Goal: Book appointment/travel/reservation

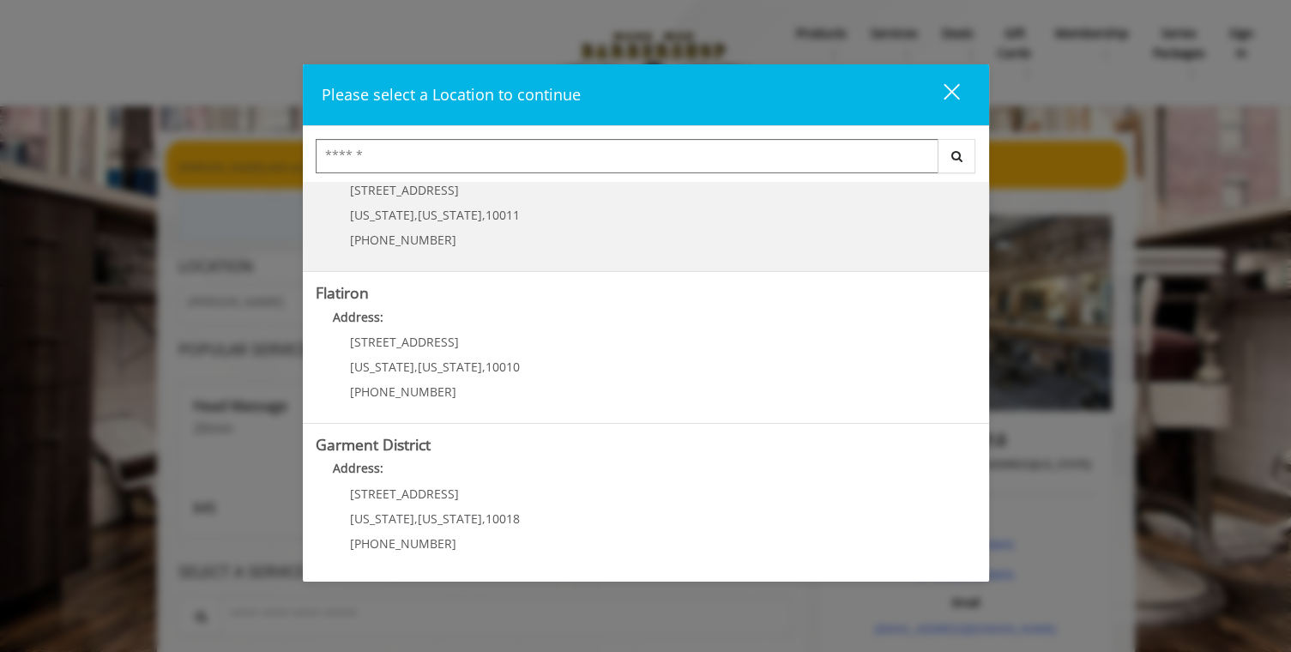
scroll to position [365, 0]
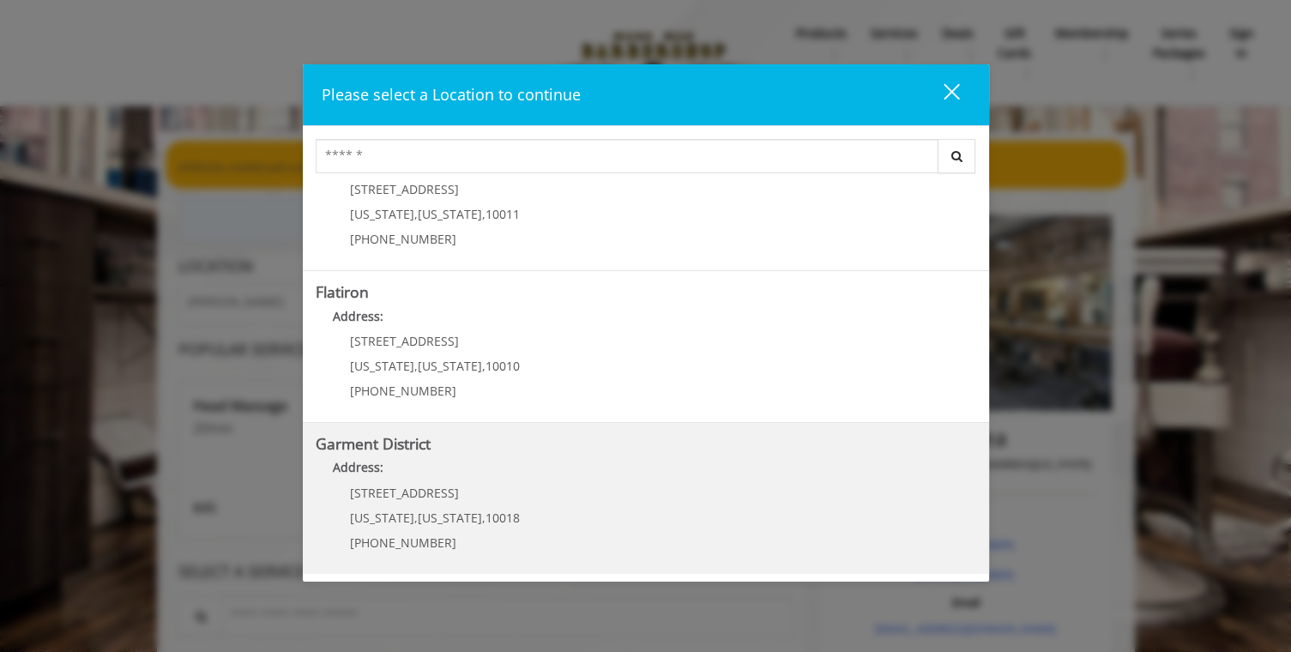
click at [463, 467] on District "Address:" at bounding box center [646, 471] width 660 height 27
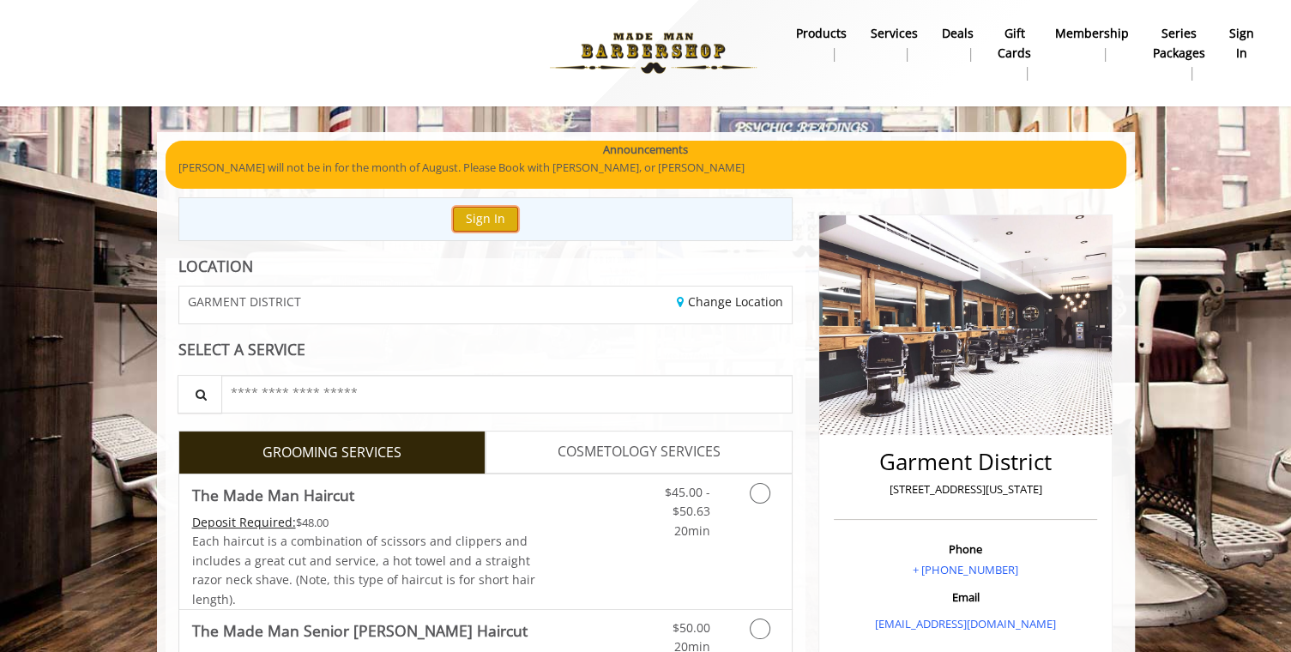
click at [492, 217] on button "Sign In" at bounding box center [485, 219] width 65 height 25
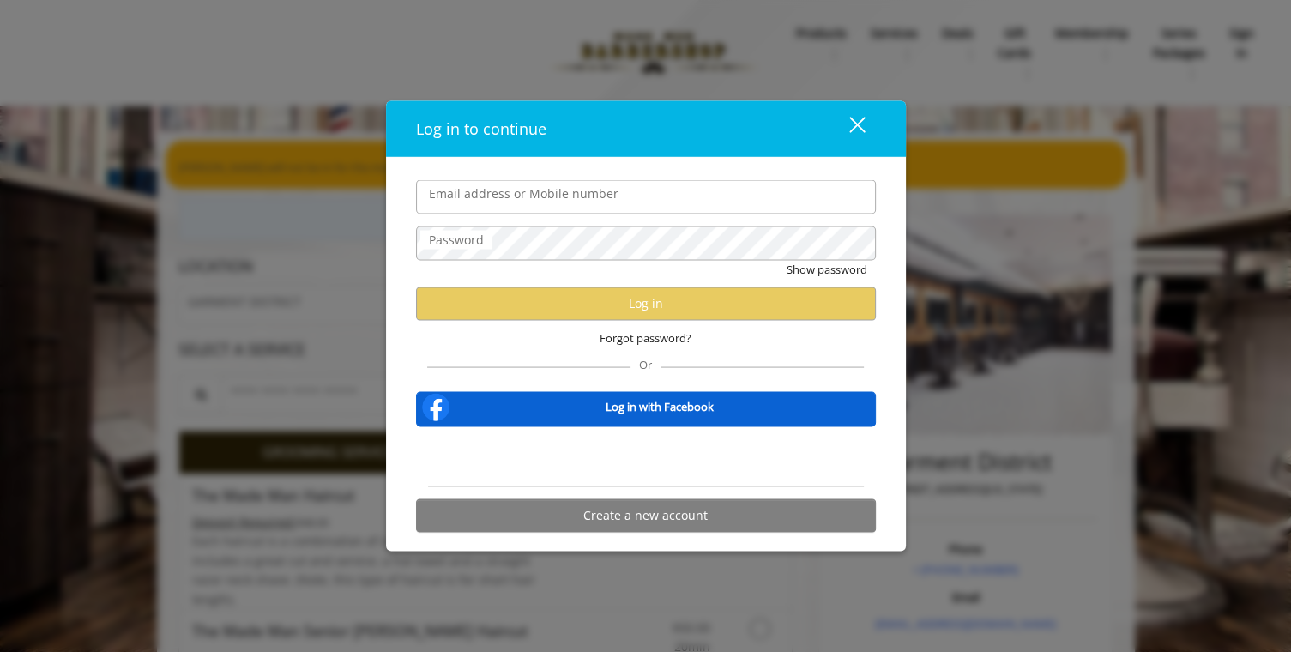
type input "**********"
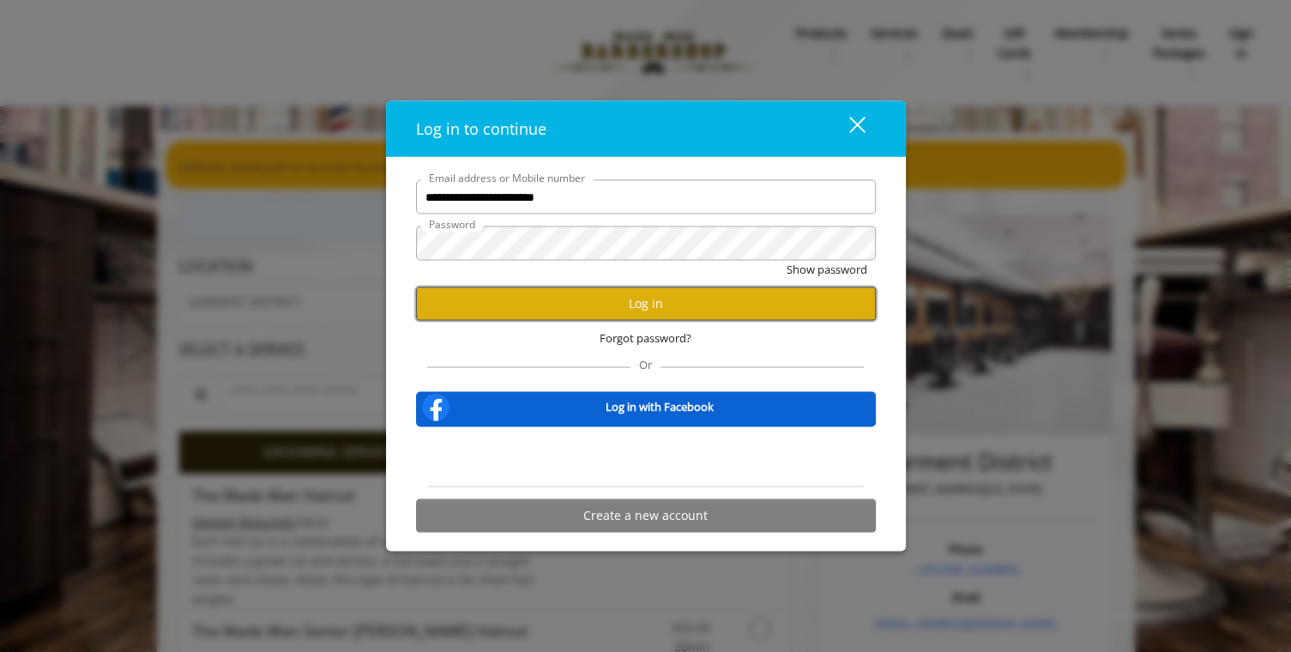
click at [630, 304] on button "Log in" at bounding box center [646, 302] width 460 height 33
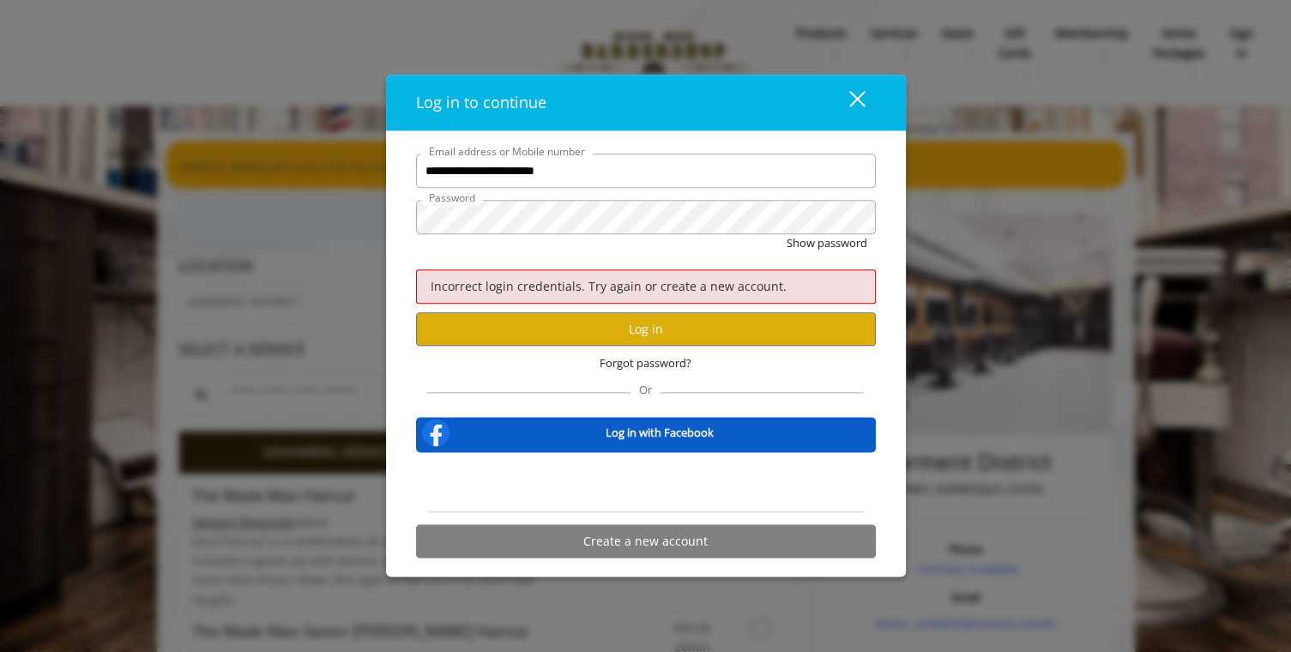
click at [658, 435] on b "Log in with Facebook" at bounding box center [660, 433] width 108 height 18
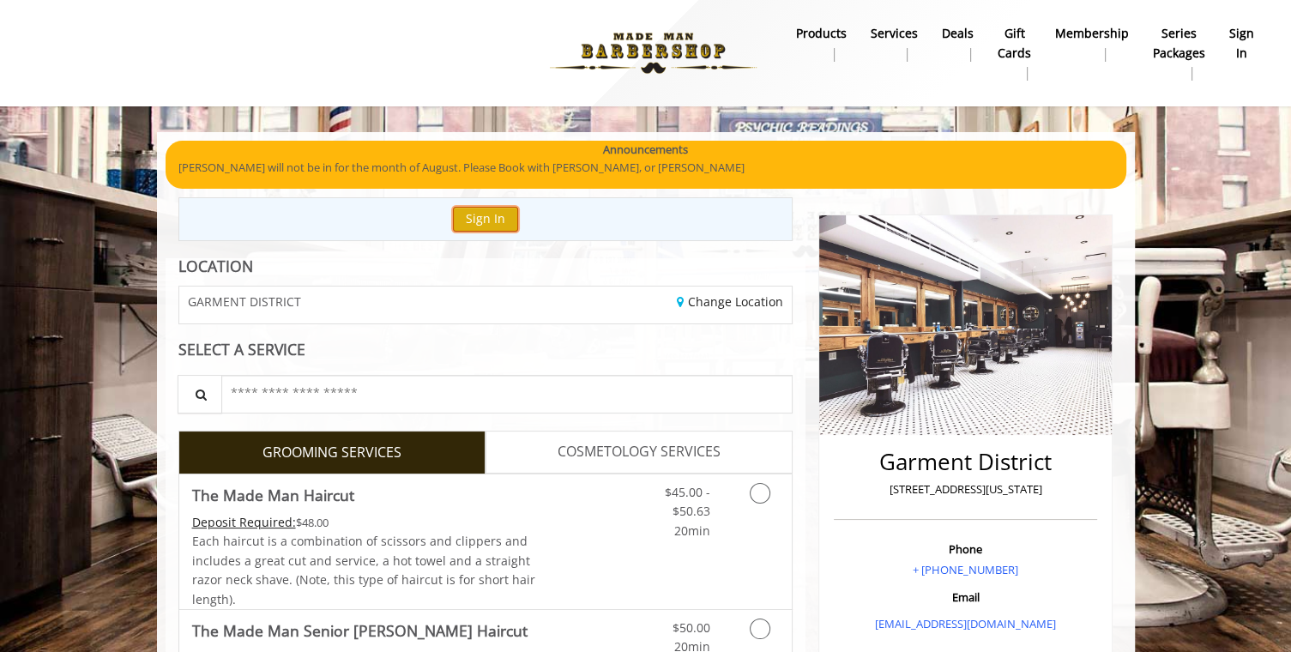
click at [477, 220] on button "Sign In" at bounding box center [485, 219] width 65 height 25
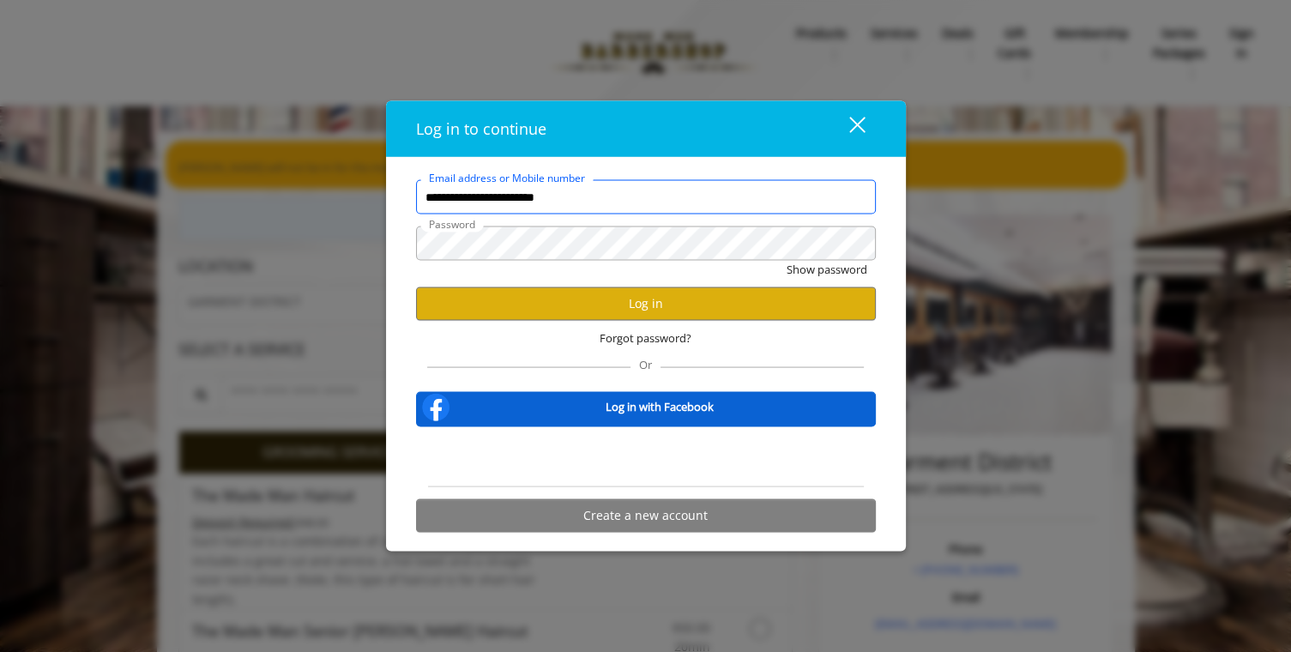
click at [607, 199] on input "**********" at bounding box center [646, 197] width 460 height 34
click at [604, 194] on input "**********" at bounding box center [646, 197] width 460 height 34
click at [600, 168] on div "**********" at bounding box center [646, 355] width 520 height 394
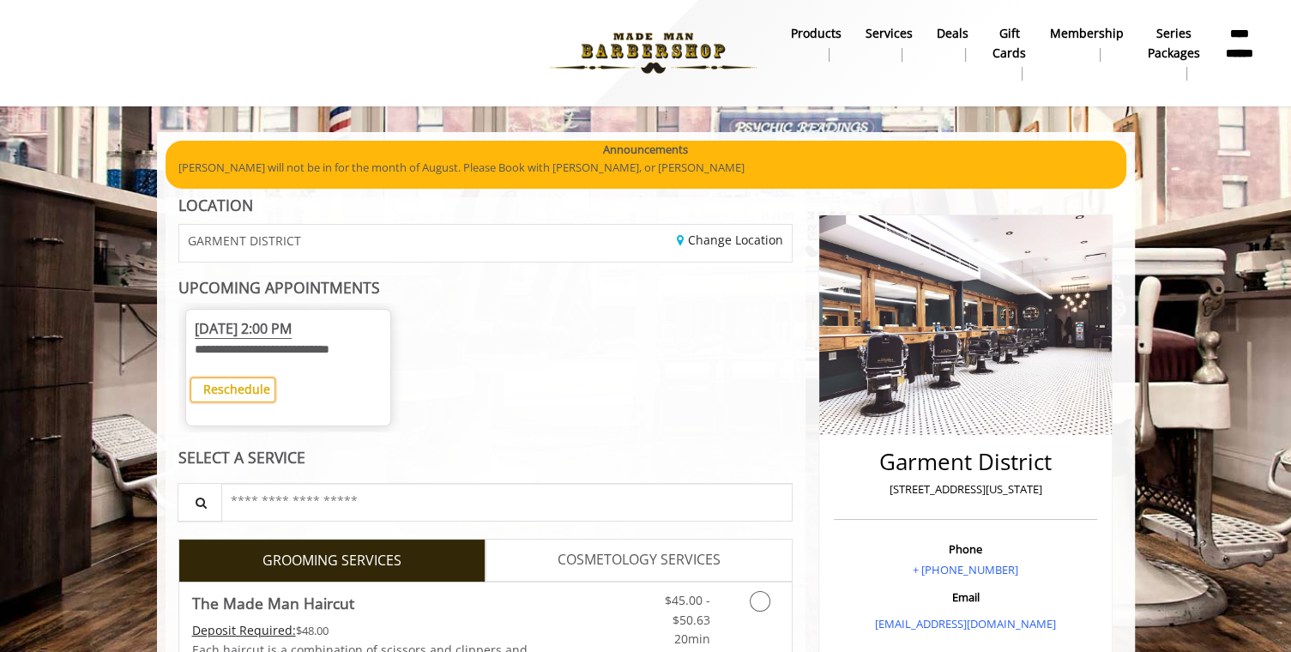
click at [237, 397] on b "Reschedule" at bounding box center [236, 389] width 67 height 16
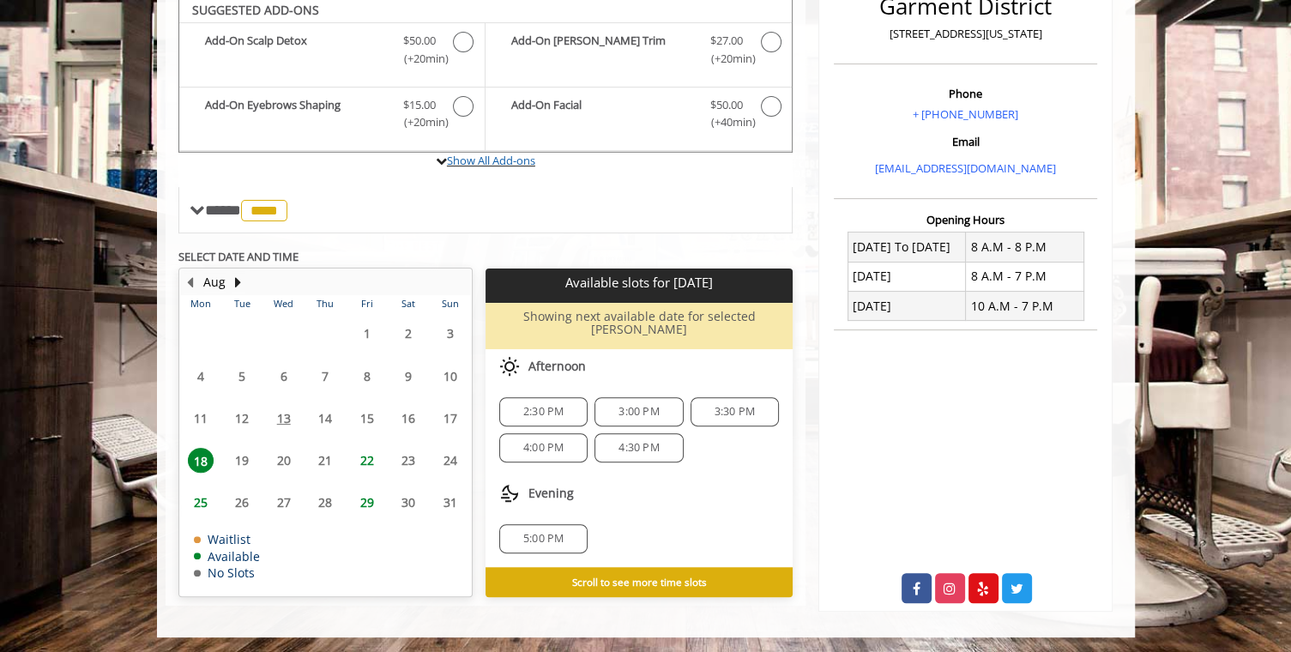
scroll to position [456, 0]
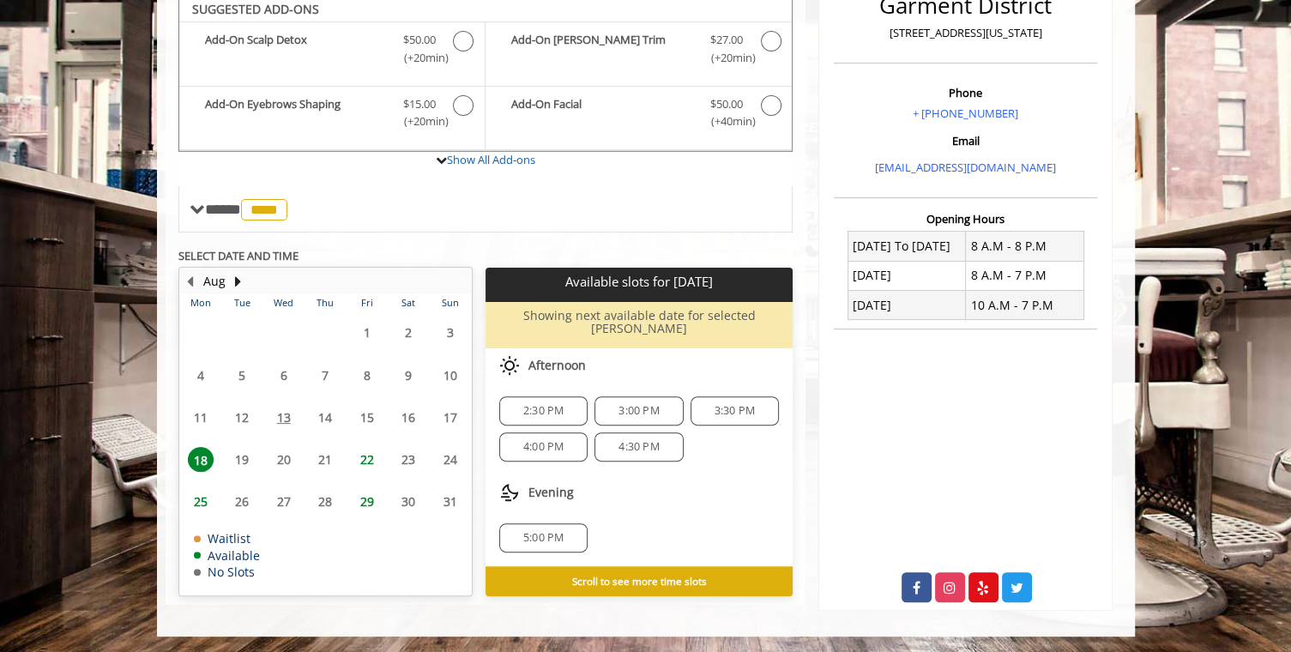
click at [549, 523] on div "5:00 PM" at bounding box center [543, 537] width 88 height 29
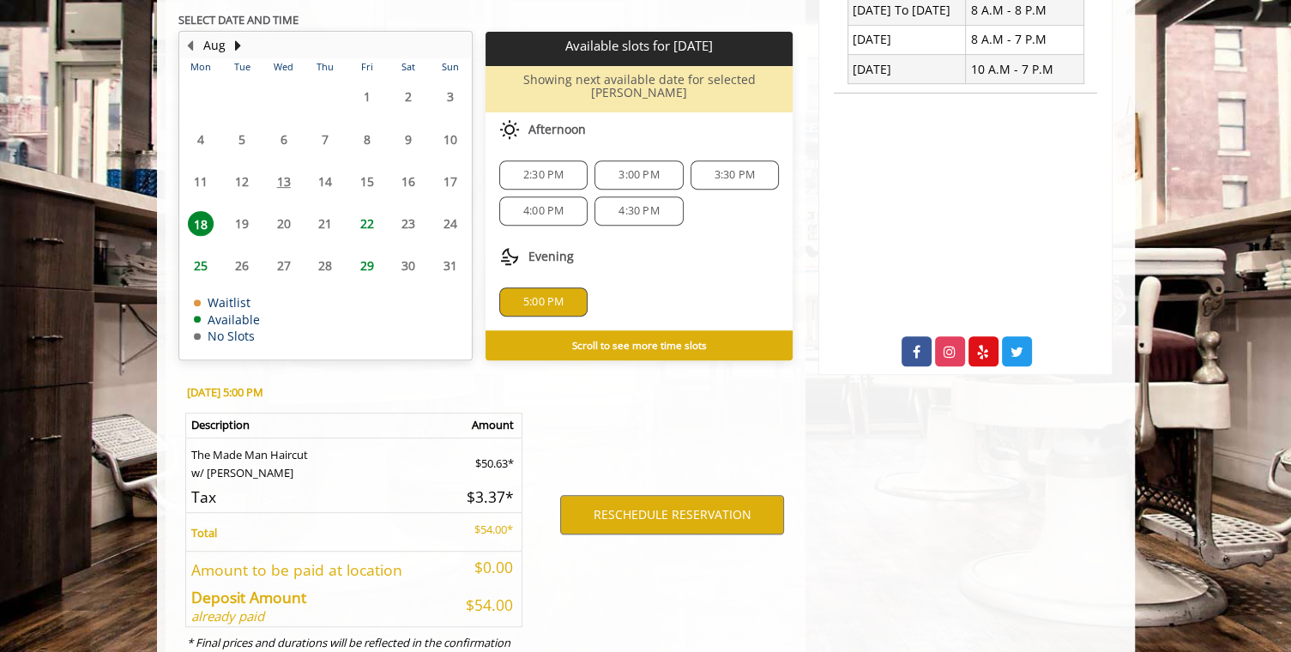
scroll to position [745, 0]
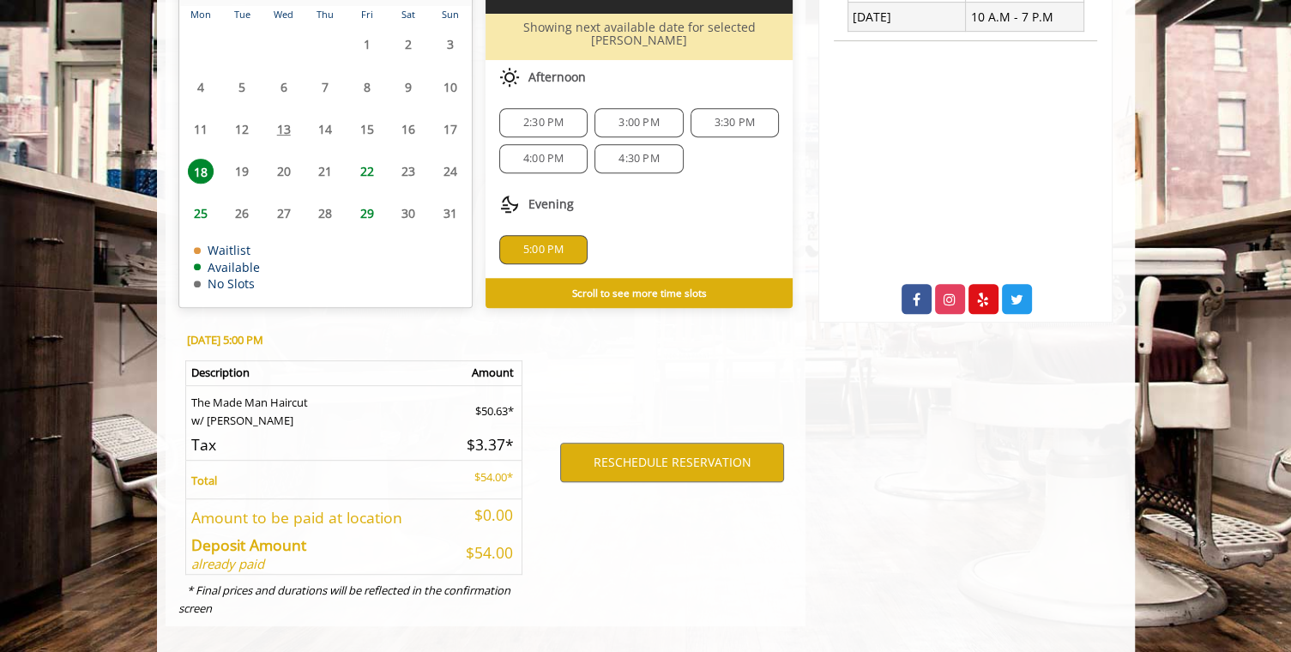
click at [656, 152] on span "4:30 PM" at bounding box center [638, 159] width 40 height 14
click at [640, 152] on span "4:30 PM" at bounding box center [638, 159] width 40 height 14
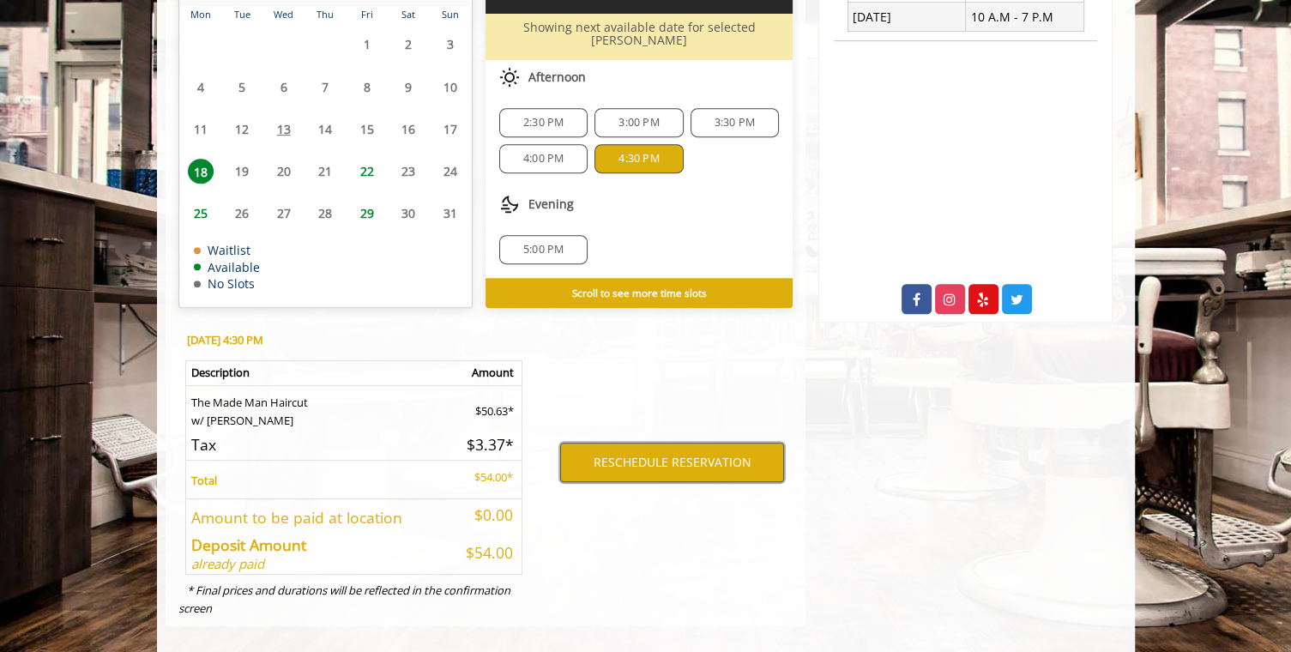
click at [645, 443] on button "RESCHEDULE RESERVATION" at bounding box center [672, 462] width 224 height 39
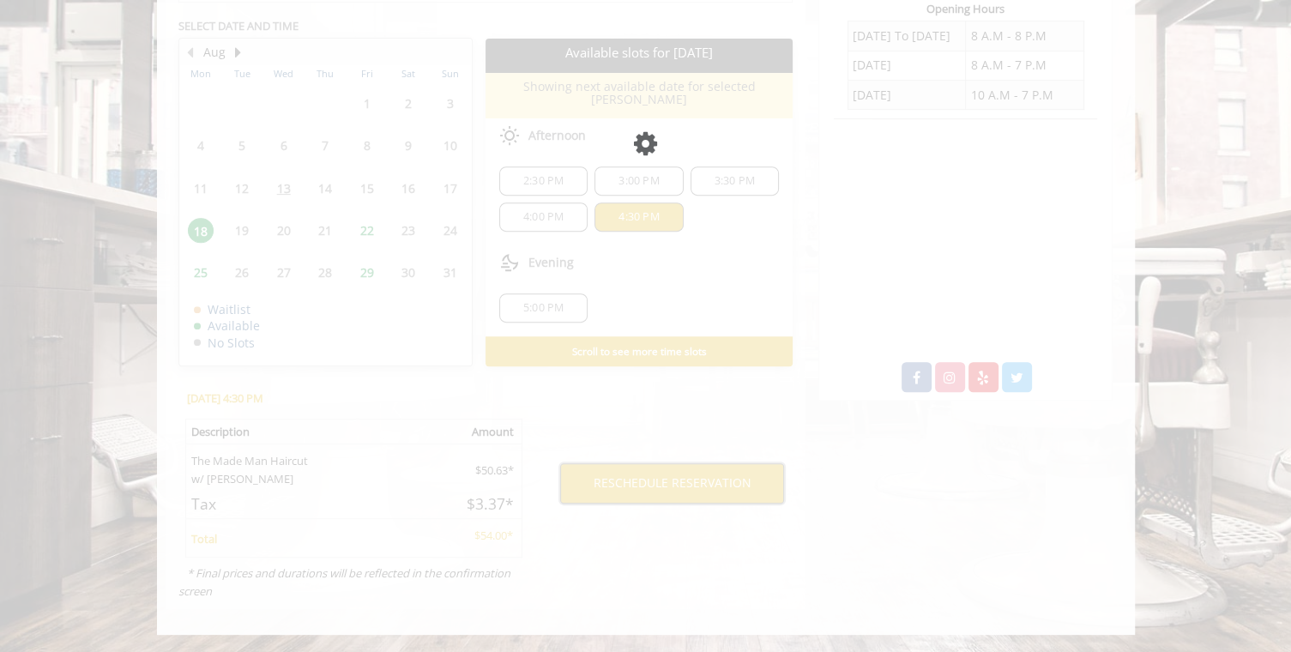
scroll to position [649, 0]
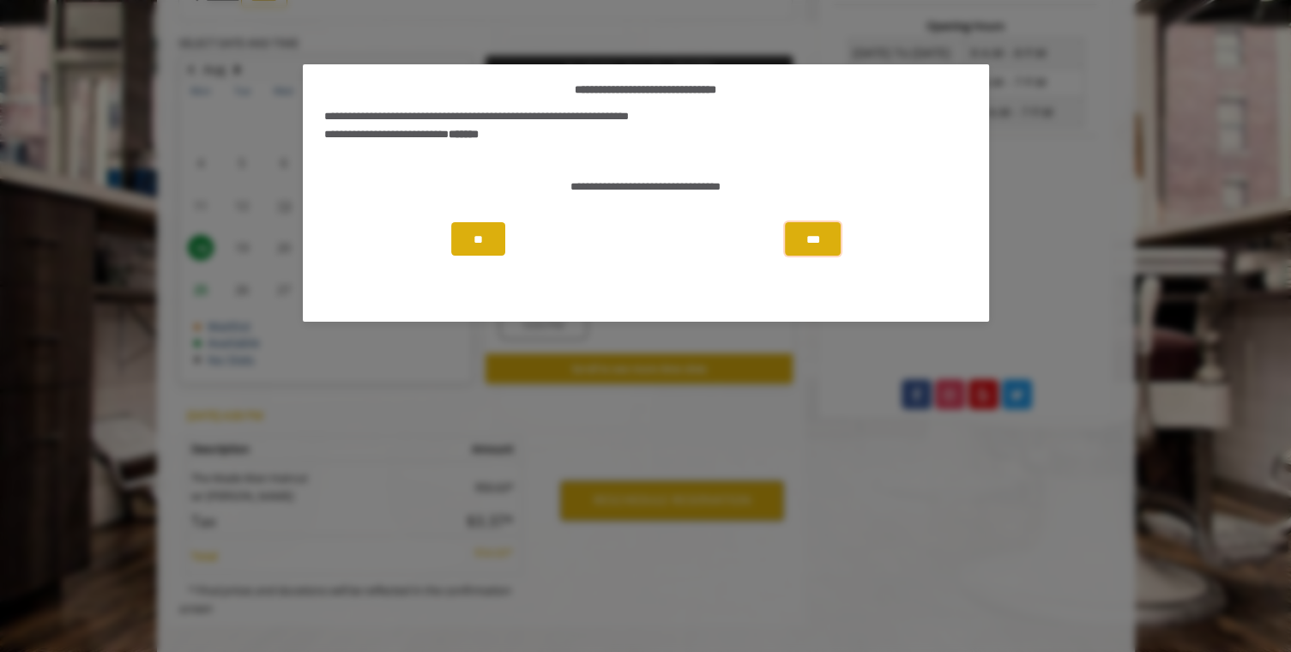
click at [806, 236] on button "***" at bounding box center [813, 238] width 57 height 33
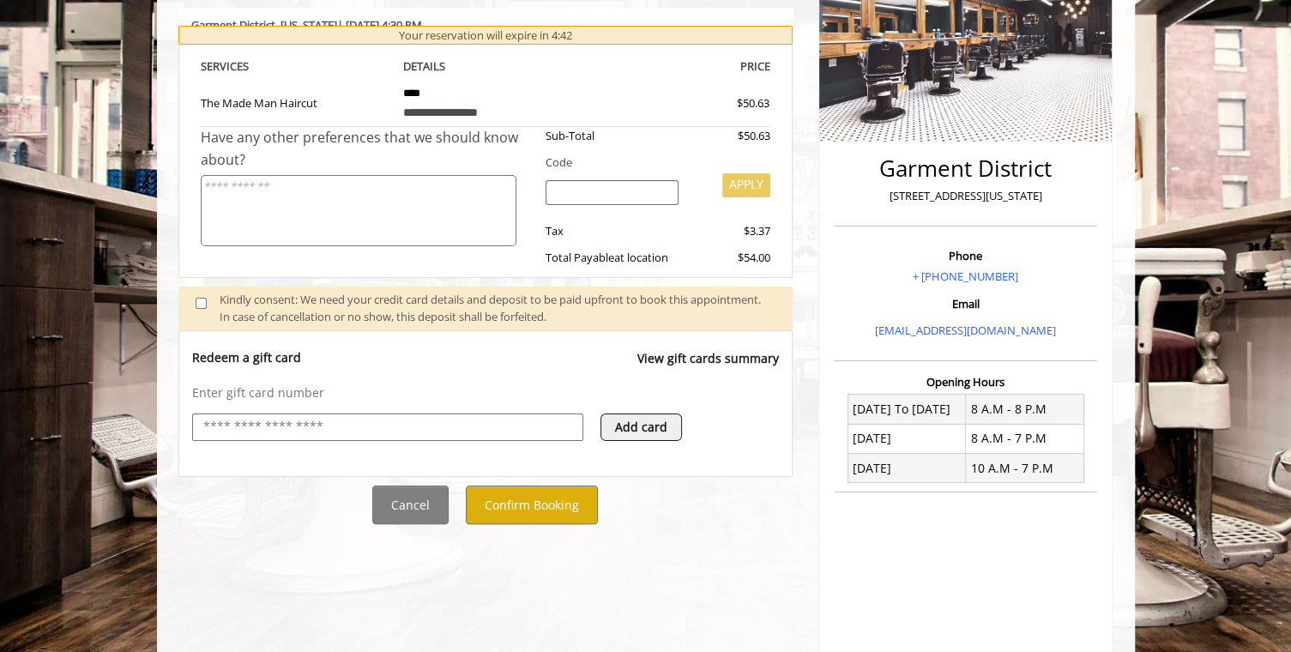
scroll to position [343, 0]
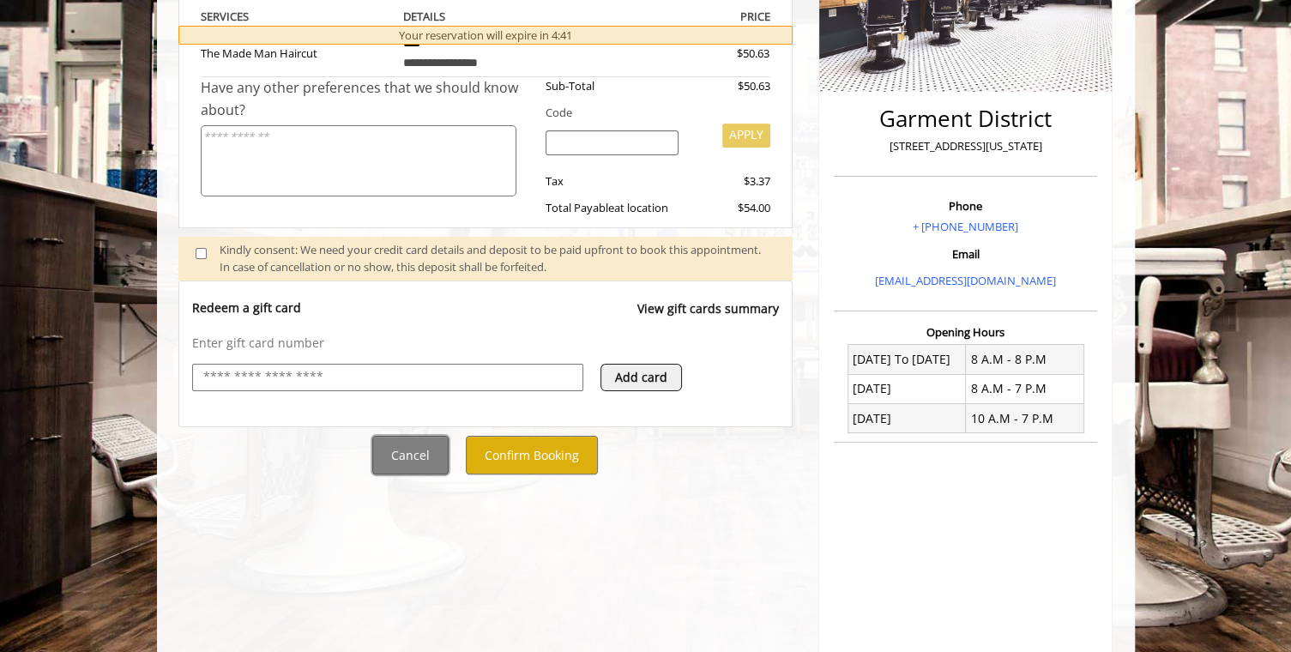
click at [423, 447] on button "Cancel" at bounding box center [410, 455] width 76 height 39
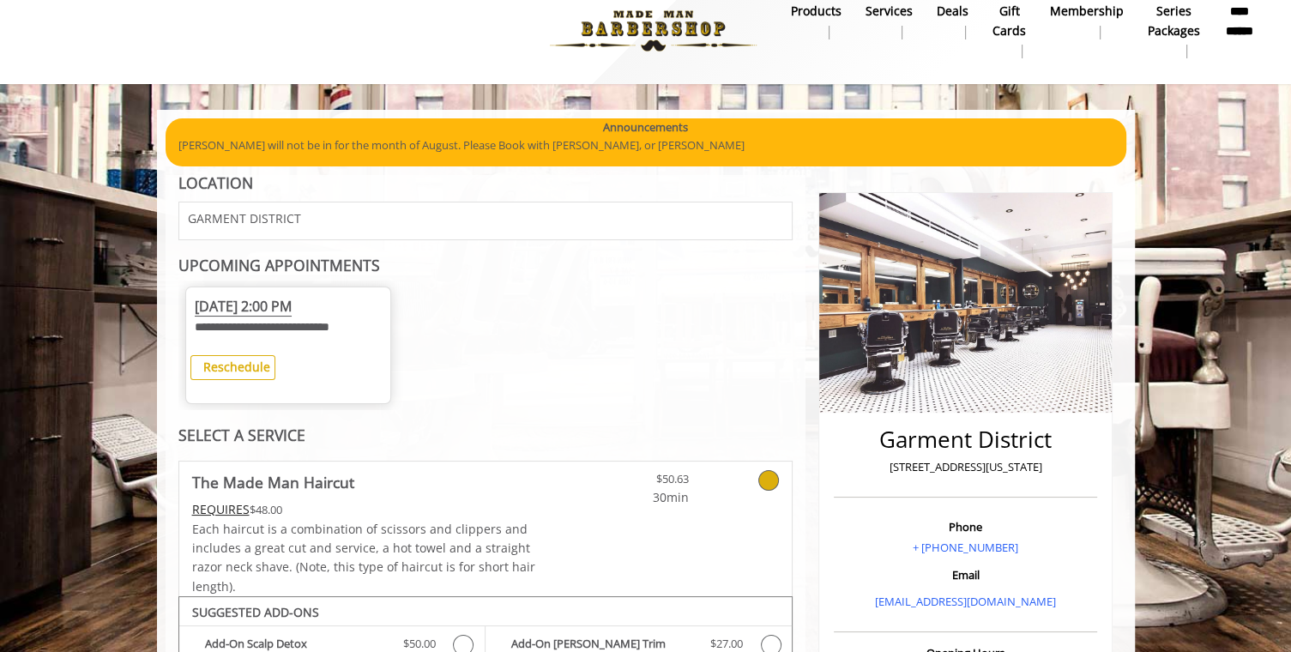
scroll to position [0, 0]
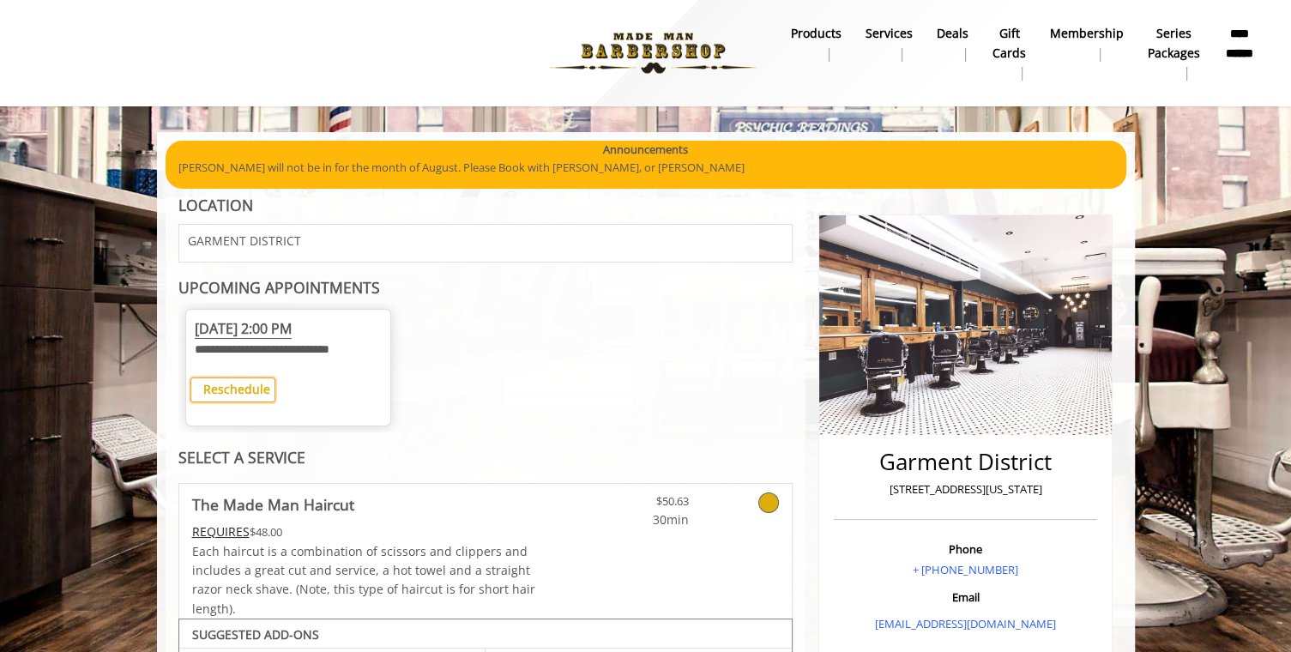
click at [249, 397] on b "Reschedule" at bounding box center [236, 389] width 67 height 16
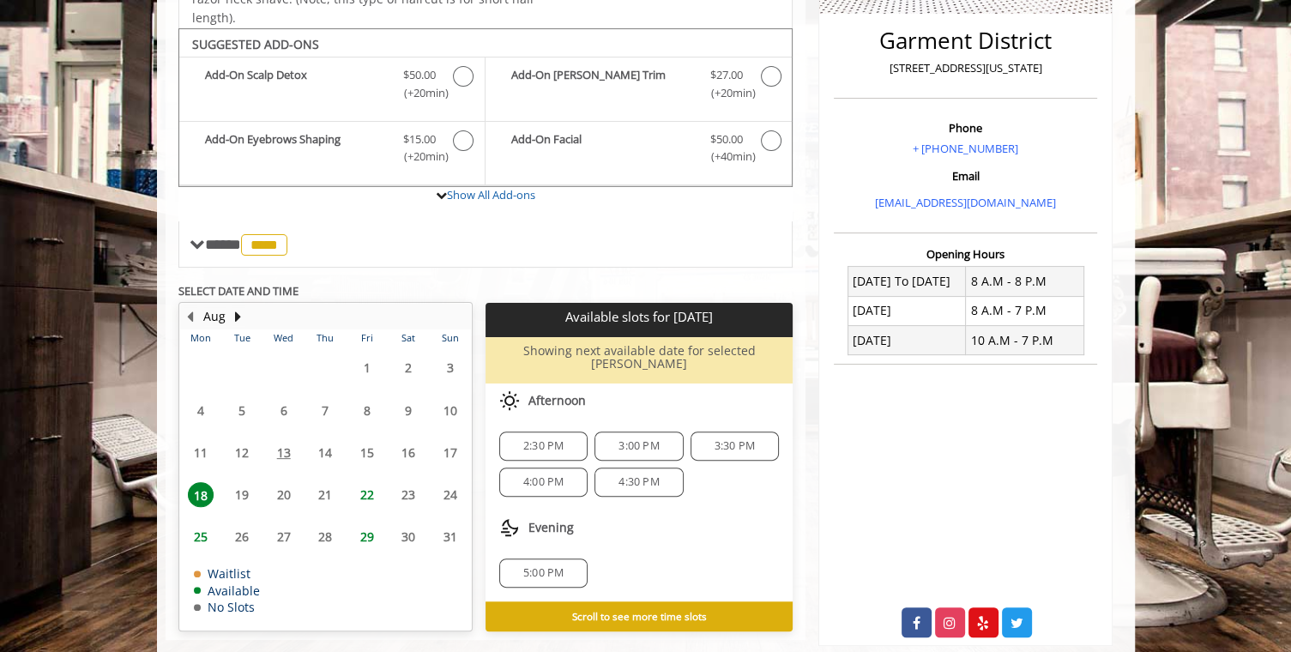
scroll to position [449, 0]
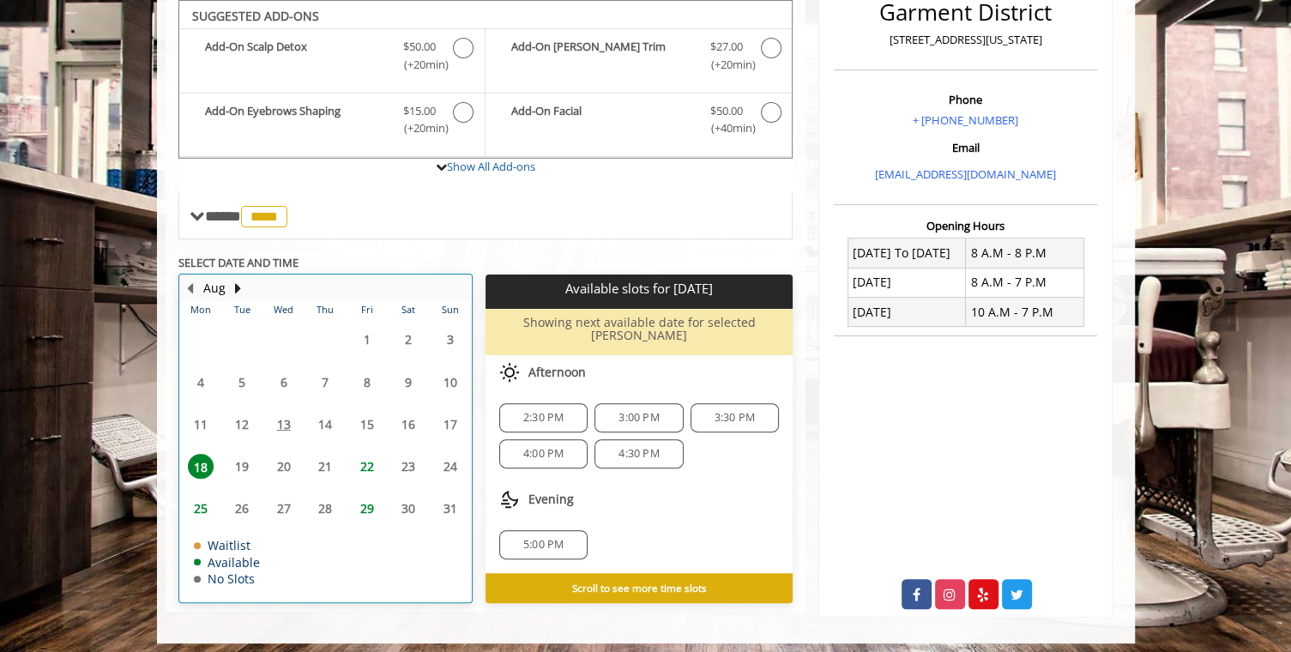
click at [278, 416] on table "Mon Tue Wed Thu Fri Sat Sun 28 29 30 31 1 2 3 4 5 6 7 8 9 10 11 12 13 14 15 16 …" at bounding box center [325, 451] width 291 height 300
click at [285, 415] on table "Mon Tue Wed Thu Fri Sat Sun 28 29 30 31 1 2 3 4 5 6 7 8 9 10 11 12 13 14 15 16 …" at bounding box center [325, 451] width 291 height 300
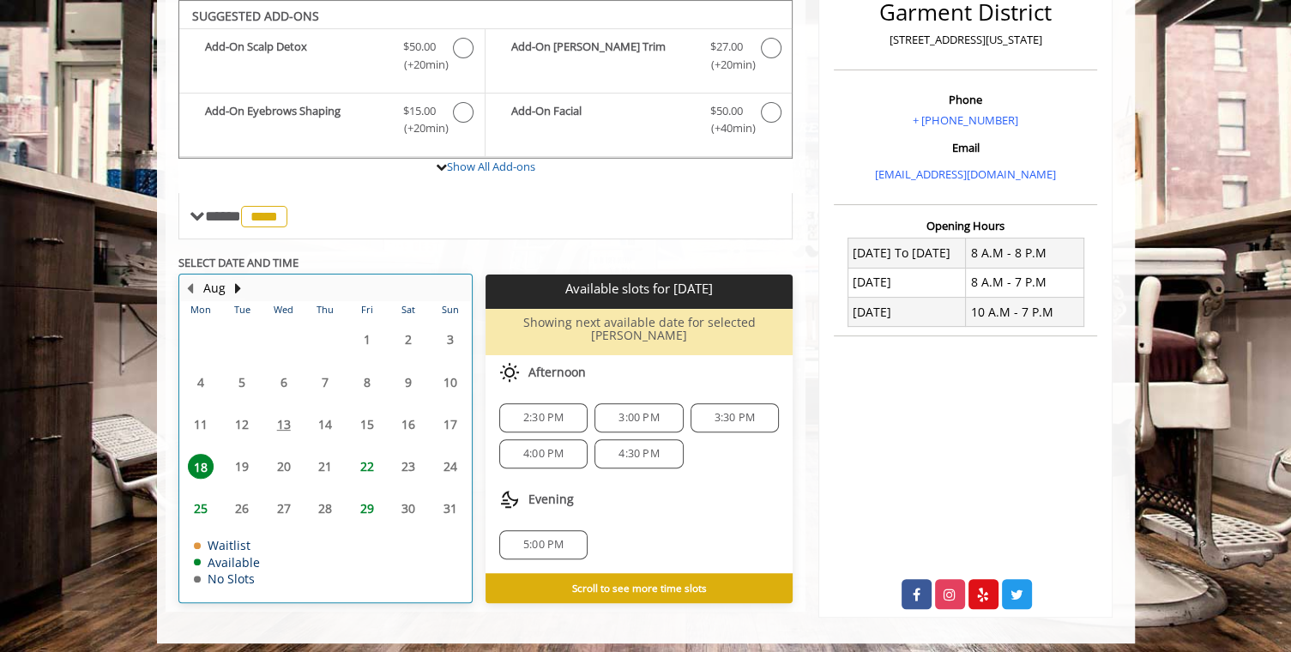
click at [323, 417] on table "Mon Tue Wed Thu Fri Sat Sun 28 29 30 31 1 2 3 4 5 6 7 8 9 10 11 12 13 14 15 16 …" at bounding box center [325, 451] width 291 height 300
click at [276, 416] on table "Mon Tue Wed Thu Fri Sat Sun 28 29 30 31 1 2 3 4 5 6 7 8 9 10 11 12 13 14 15 16 …" at bounding box center [325, 451] width 291 height 300
click at [281, 418] on table "Mon Tue Wed Thu Fri Sat Sun 28 29 30 31 1 2 3 4 5 6 7 8 9 10 11 12 13 14 15 16 …" at bounding box center [325, 451] width 291 height 300
click at [282, 416] on table "Mon Tue Wed Thu Fri Sat Sun 28 29 30 31 1 2 3 4 5 6 7 8 9 10 11 12 13 14 15 16 …" at bounding box center [325, 451] width 291 height 300
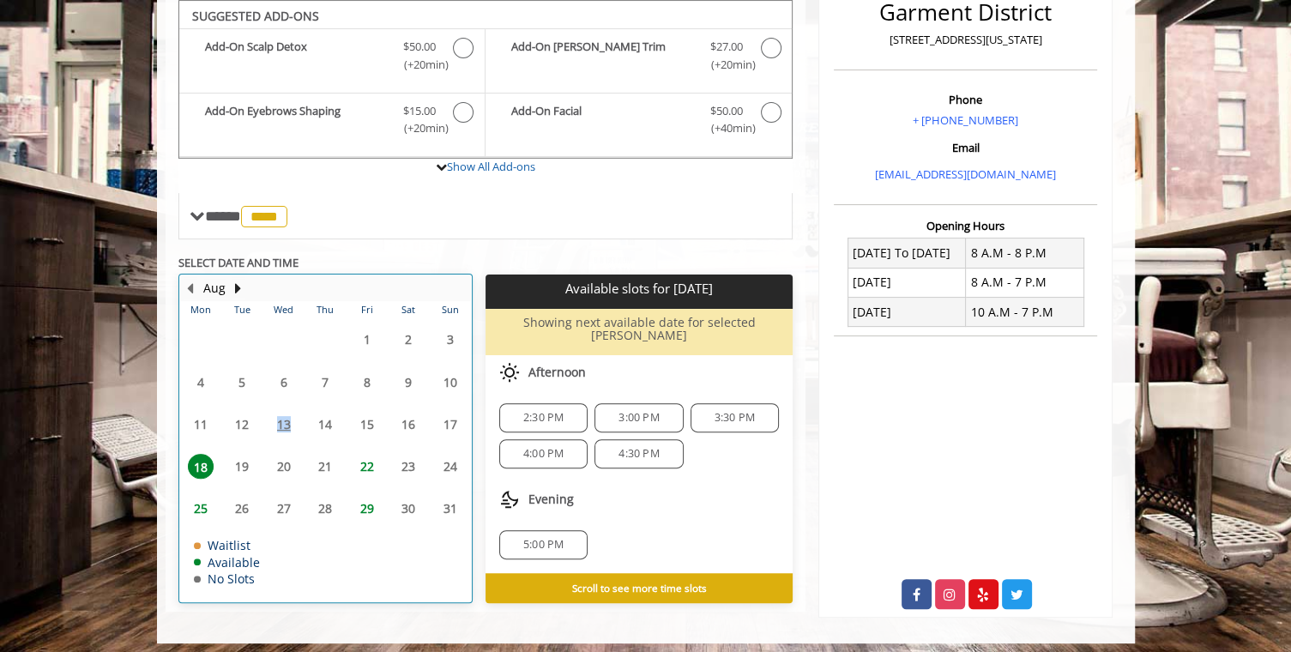
click at [282, 416] on table "Mon Tue Wed Thu Fri Sat Sun 28 29 30 31 1 2 3 4 5 6 7 8 9 10 11 12 13 14 15 16 …" at bounding box center [325, 451] width 291 height 300
click at [275, 439] on table "Mon Tue Wed Thu Fri Sat Sun 28 29 30 31 1 2 3 4 5 6 7 8 9 10 11 12 13 14 15 16 …" at bounding box center [325, 451] width 291 height 300
click at [283, 410] on table "Mon Tue Wed Thu Fri Sat Sun 28 29 30 31 1 2 3 4 5 6 7 8 9 10 11 12 13 14 15 16 …" at bounding box center [325, 451] width 291 height 300
click at [283, 411] on table "Mon Tue Wed Thu Fri Sat Sun 28 29 30 31 1 2 3 4 5 6 7 8 9 10 11 12 13 14 15 16 …" at bounding box center [325, 451] width 291 height 300
click at [407, 418] on table "Mon Tue Wed Thu Fri Sat Sun 28 29 30 31 1 2 3 4 5 6 7 8 9 10 11 12 13 14 15 16 …" at bounding box center [325, 451] width 291 height 300
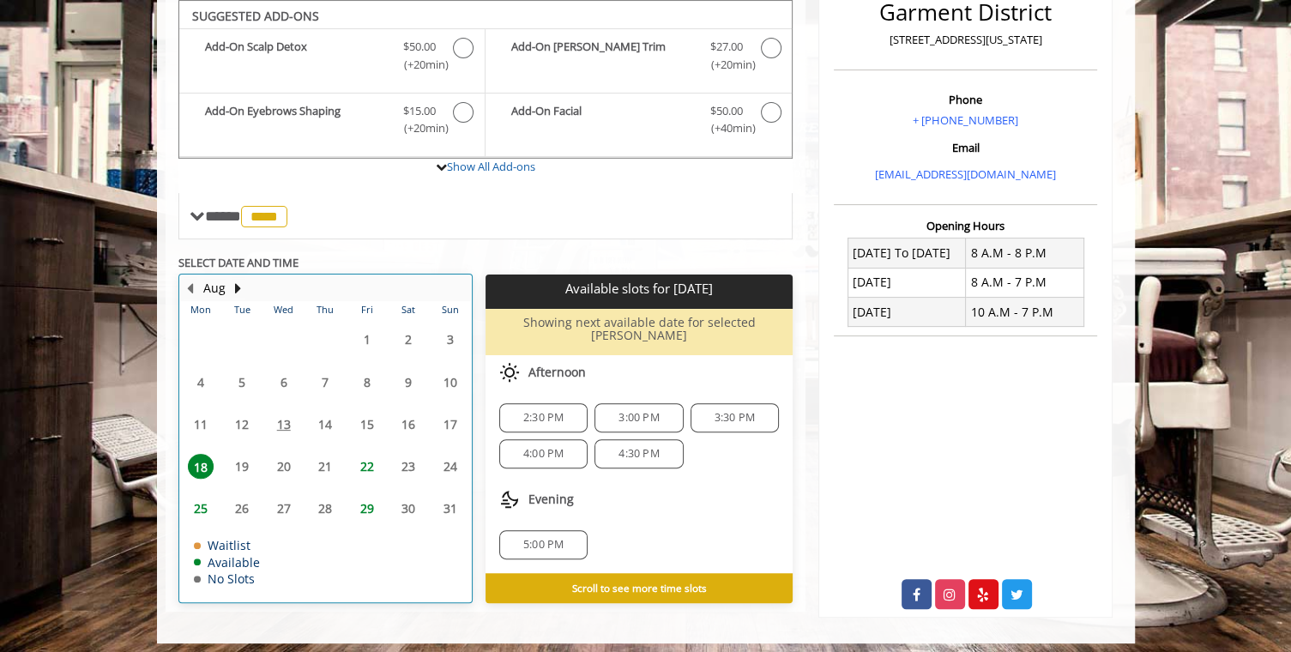
click at [444, 416] on table "Mon Tue Wed Thu Fri Sat Sun 28 29 30 31 1 2 3 4 5 6 7 8 9 10 11 12 13 14 15 16 …" at bounding box center [325, 451] width 291 height 300
click at [358, 456] on span "22" at bounding box center [367, 466] width 26 height 25
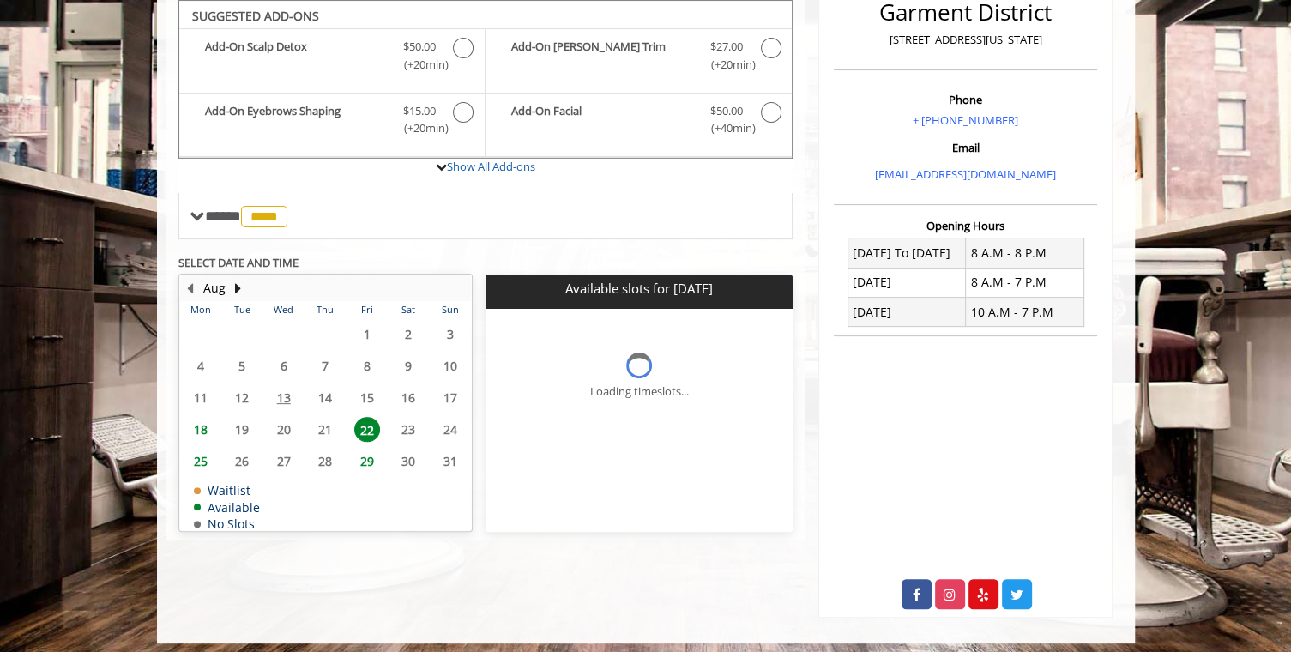
scroll to position [456, 0]
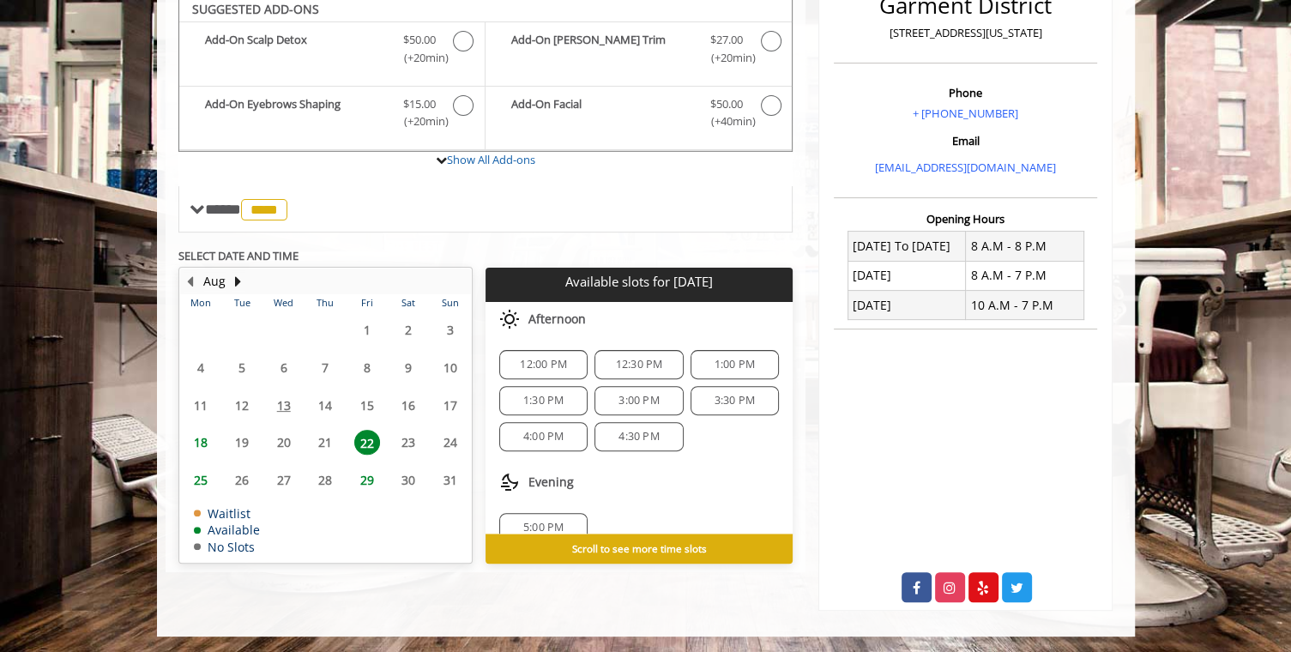
click at [196, 434] on span "18" at bounding box center [201, 442] width 26 height 25
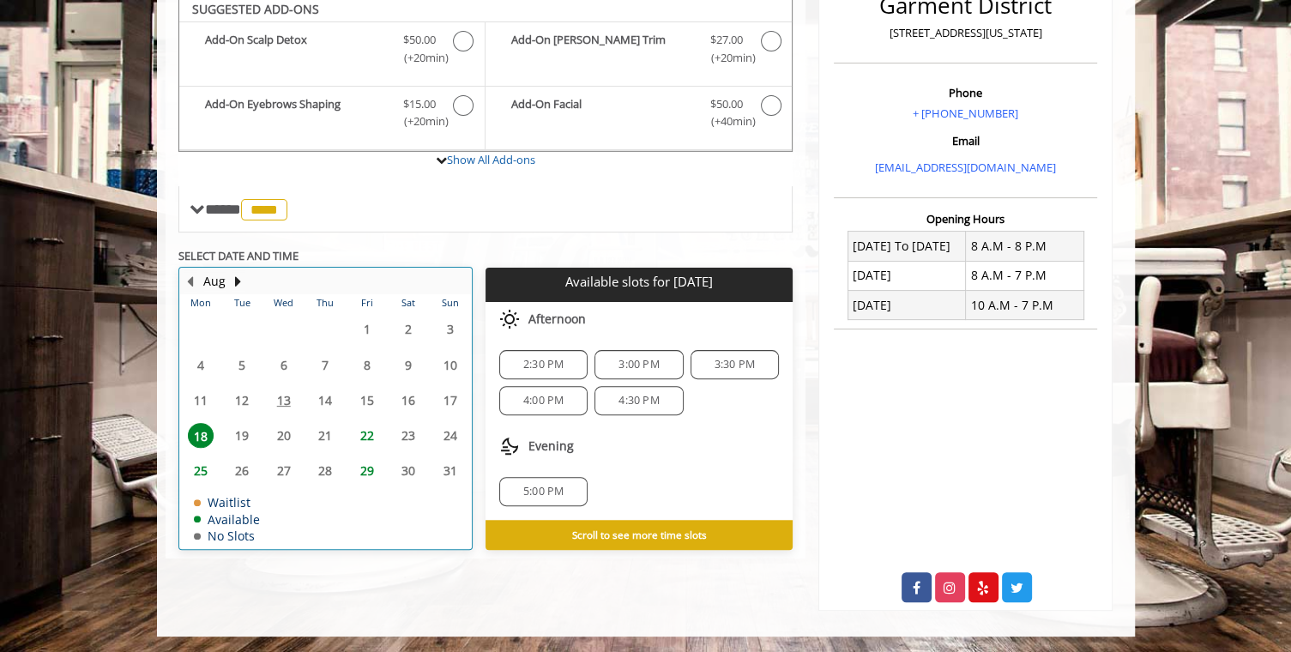
click at [285, 395] on table "Mon Tue Wed Thu Fri Sat Sun 28 29 30 31 1 2 3 4 5 6 7 8 9 10 11 12 13 14 15 16 …" at bounding box center [325, 421] width 291 height 254
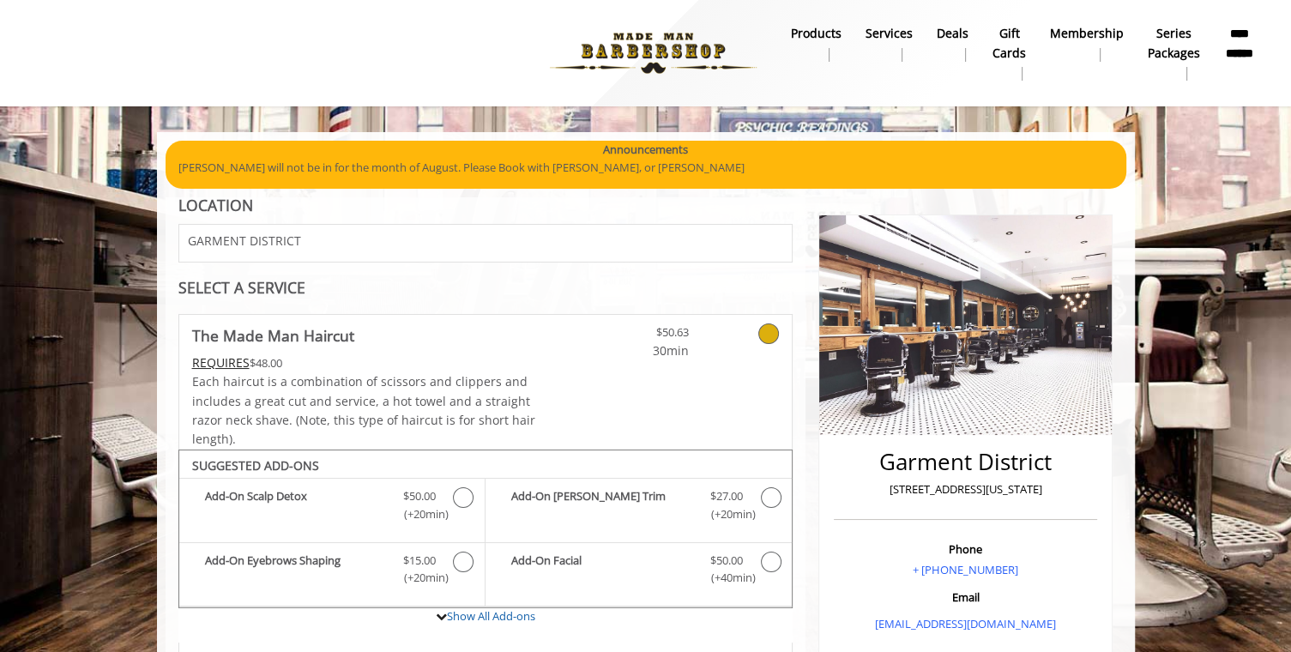
scroll to position [0, 0]
